Goal: Find specific page/section: Find specific page/section

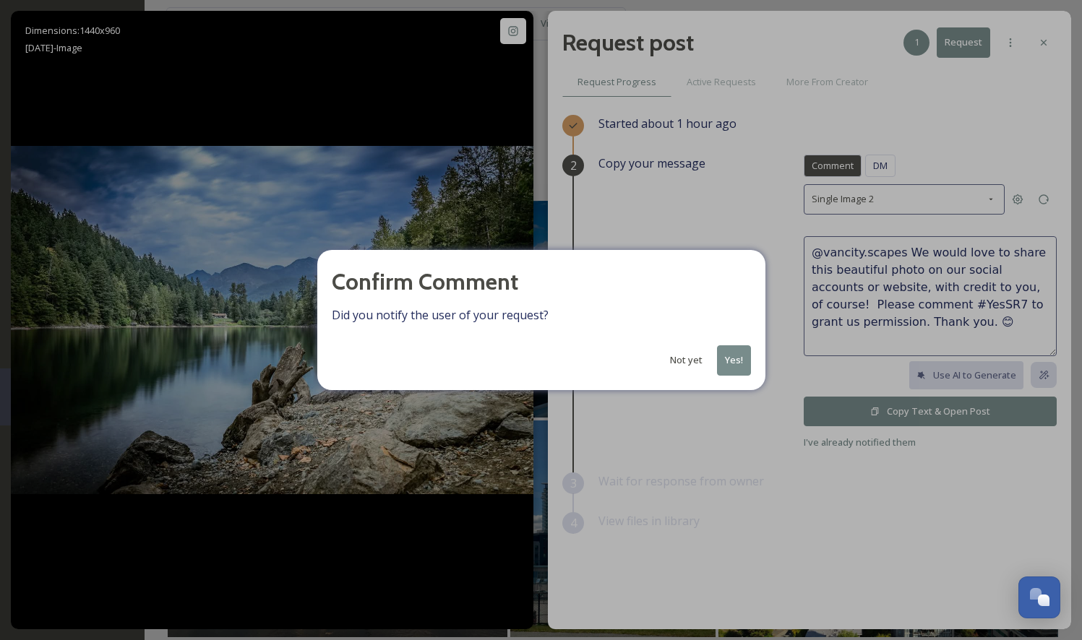
scroll to position [694, 0]
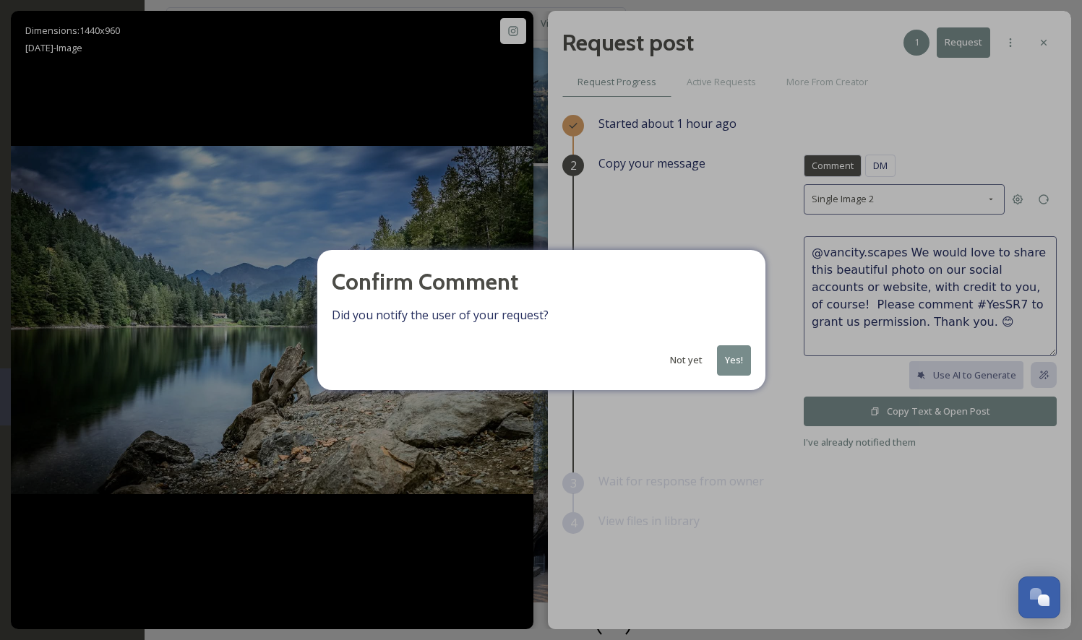
click at [733, 362] on button "Yes!" at bounding box center [734, 360] width 34 height 30
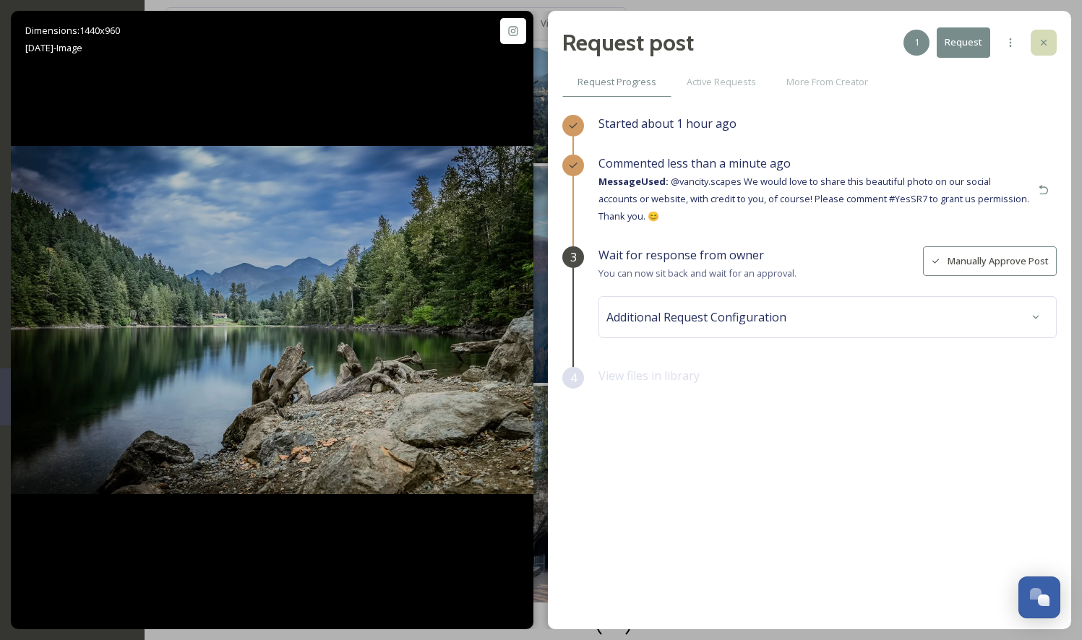
click at [1045, 40] on icon at bounding box center [1043, 43] width 12 height 12
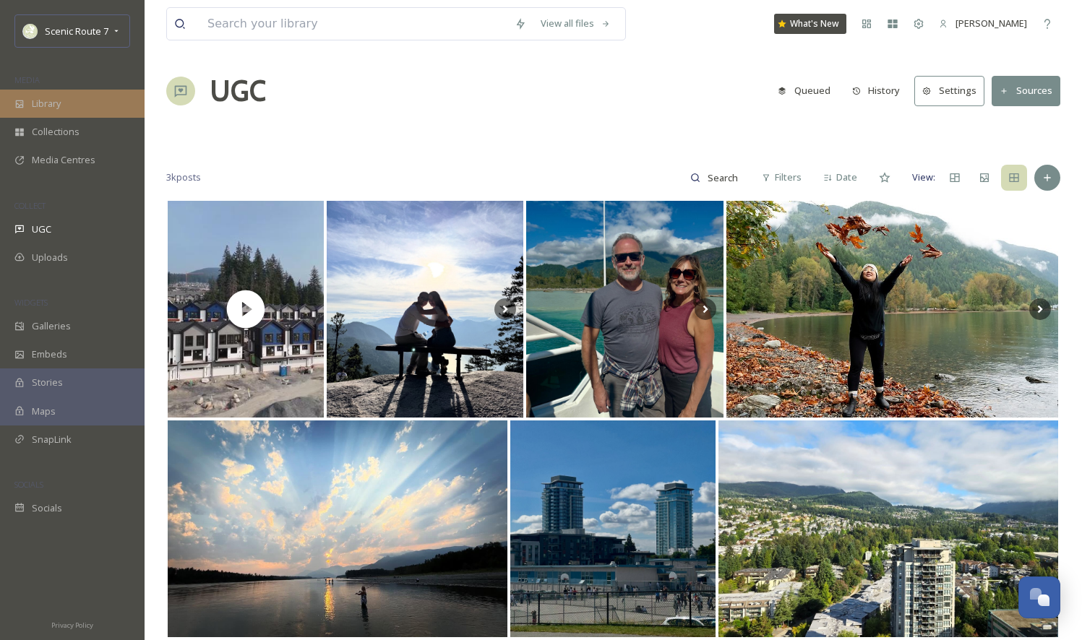
click at [94, 97] on div "Library" at bounding box center [72, 104] width 144 height 28
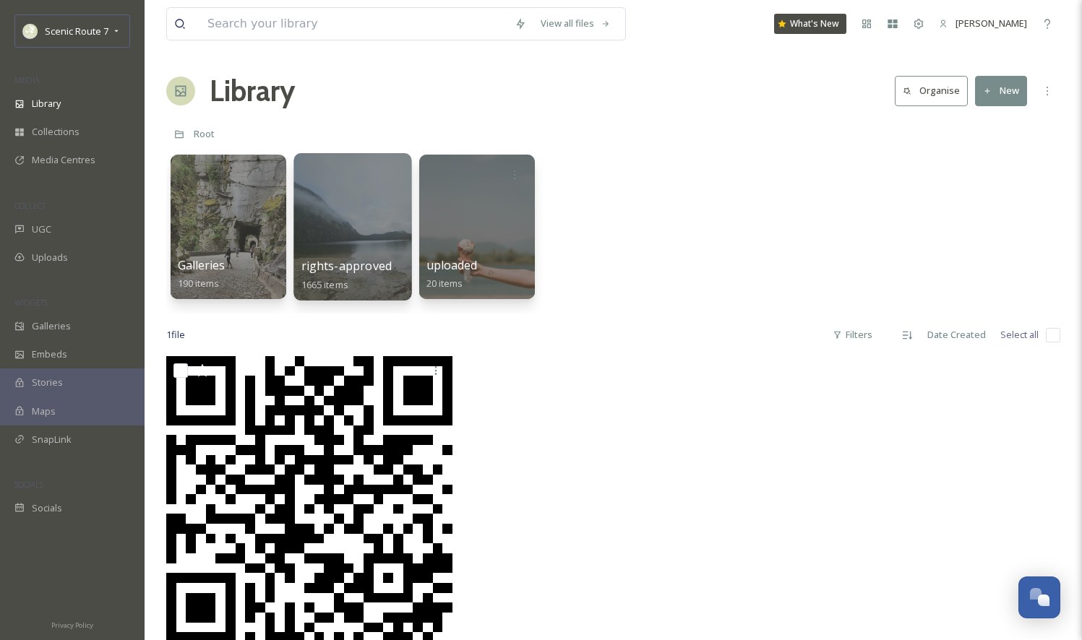
click at [355, 233] on div at bounding box center [352, 226] width 118 height 147
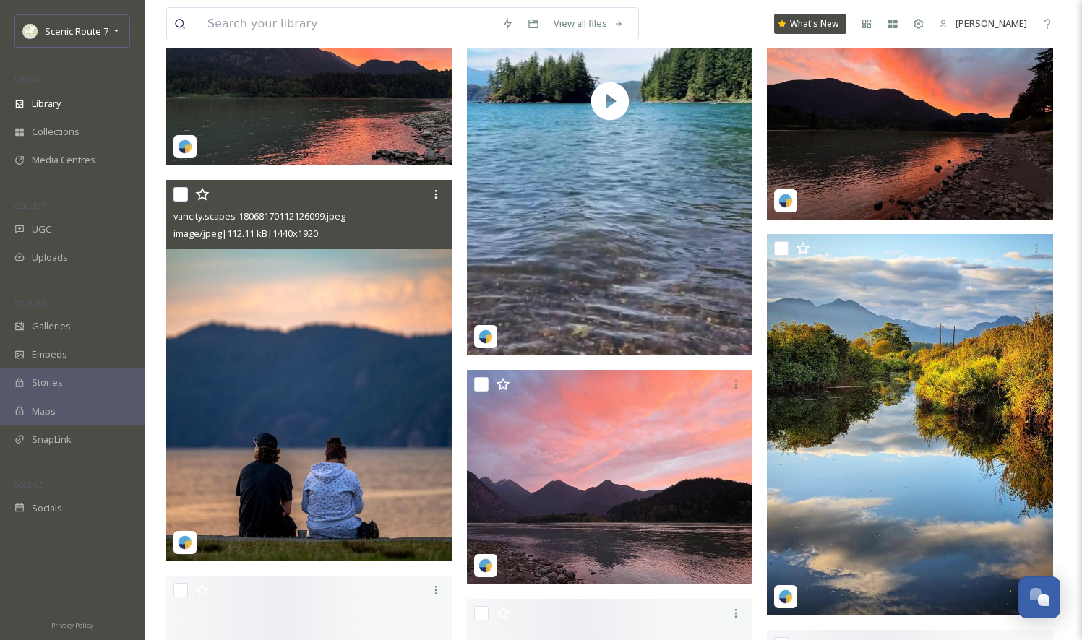
scroll to position [2115, 0]
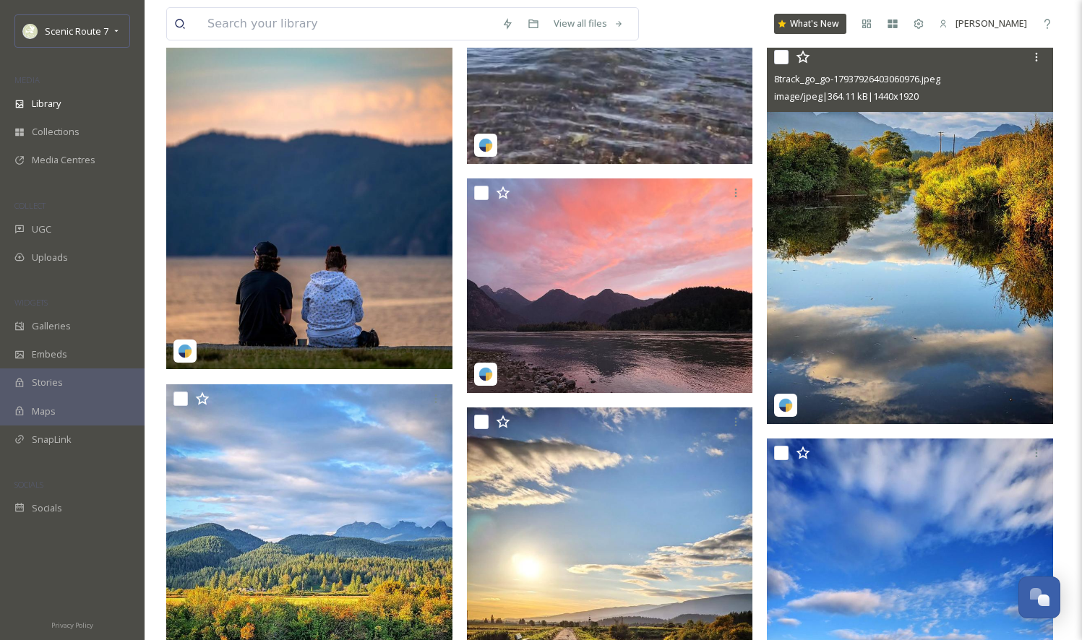
click at [851, 246] on img at bounding box center [910, 233] width 286 height 381
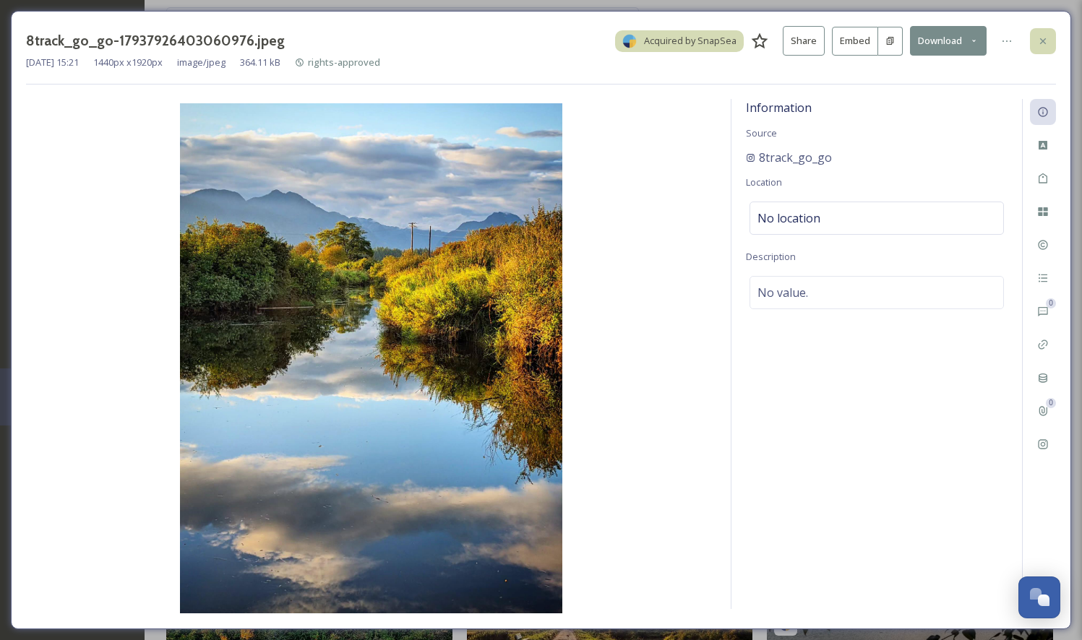
click at [1041, 41] on icon at bounding box center [1043, 41] width 6 height 6
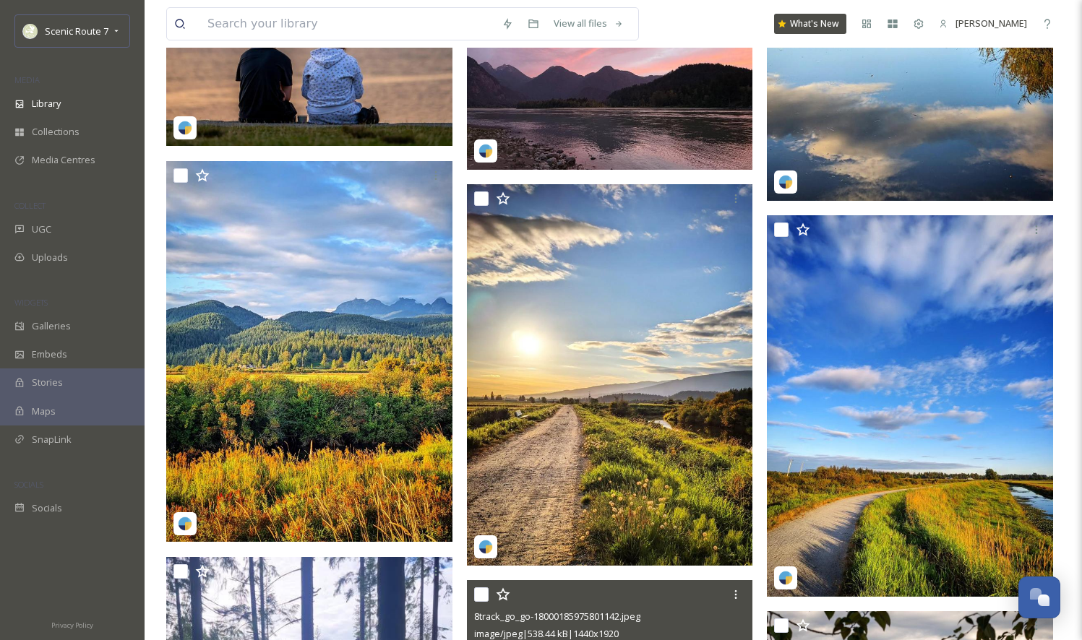
scroll to position [2222, 0]
